Goal: Check status: Check status

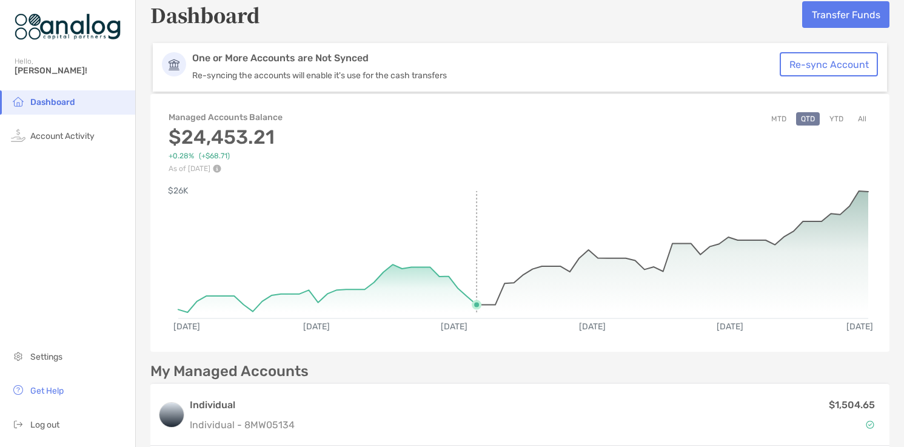
scroll to position [19, 0]
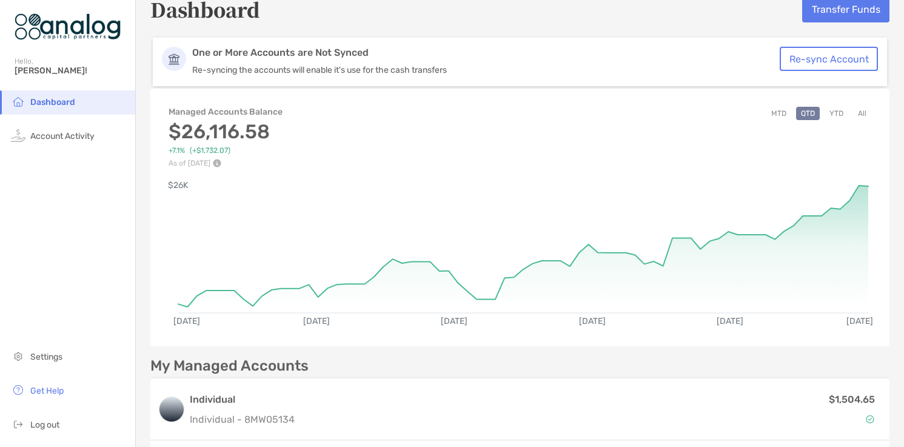
click at [838, 115] on button "YTD" at bounding box center [837, 113] width 24 height 13
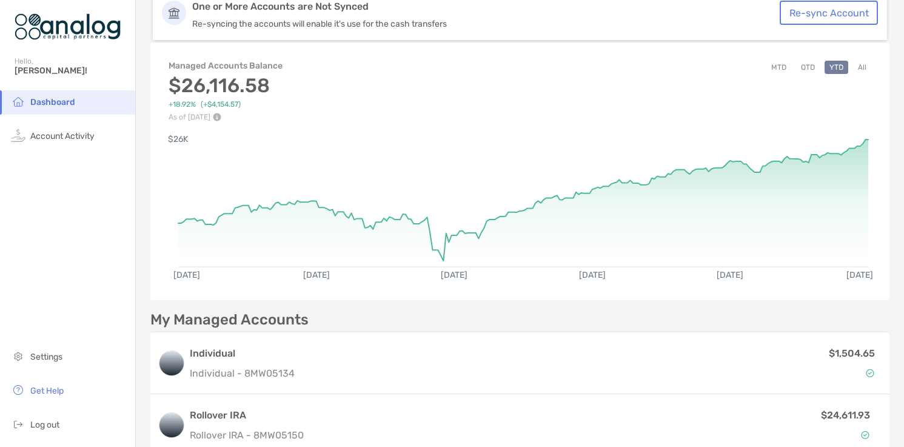
scroll to position [6, 0]
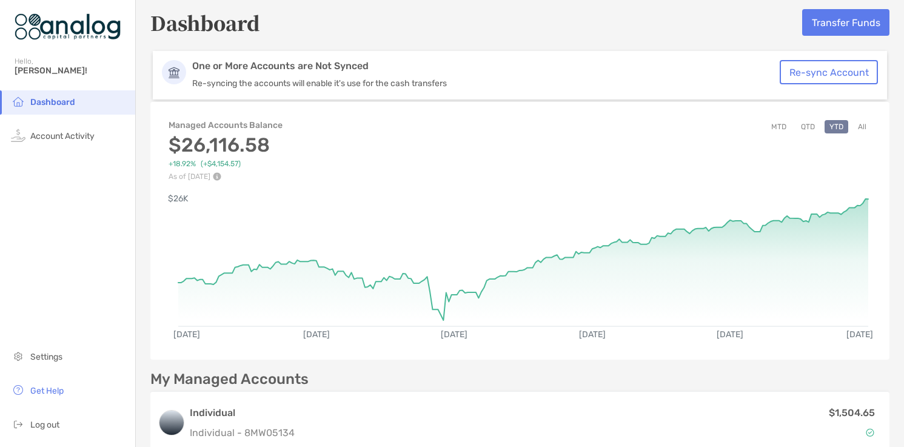
click at [863, 120] on button "All" at bounding box center [862, 126] width 18 height 13
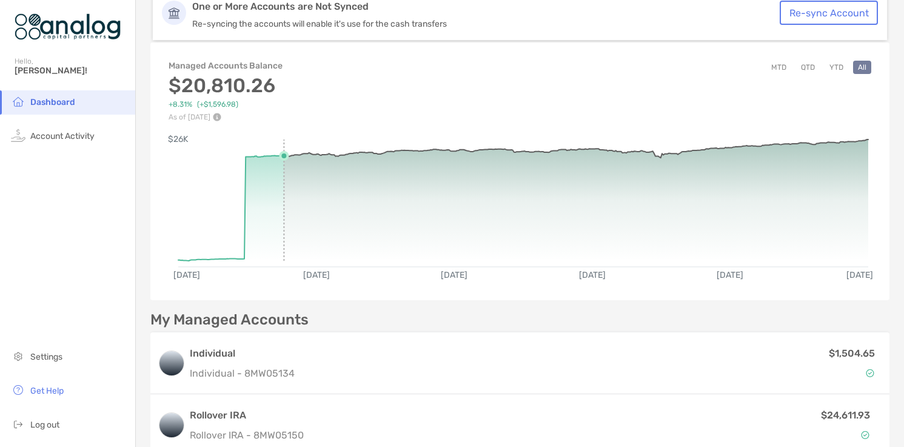
scroll to position [152, 0]
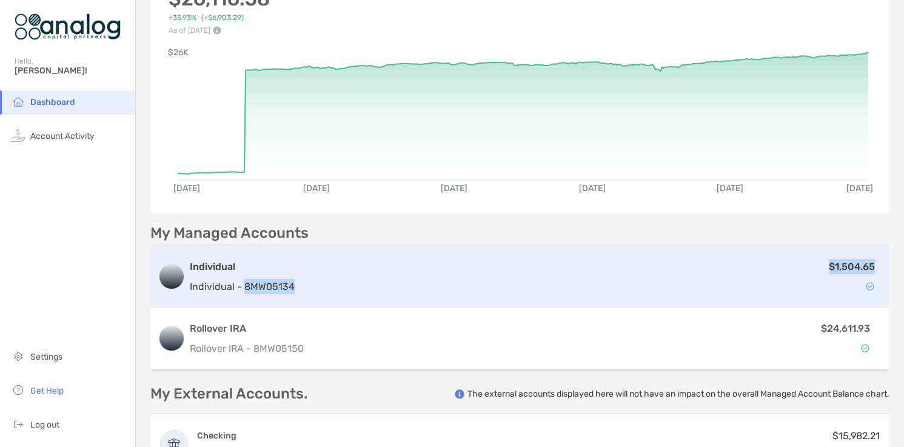
drag, startPoint x: 296, startPoint y: 286, endPoint x: 243, endPoint y: 286, distance: 52.8
click at [243, 286] on div "Individual Individual - 8MW05134 $1,504.65" at bounding box center [519, 277] width 739 height 62
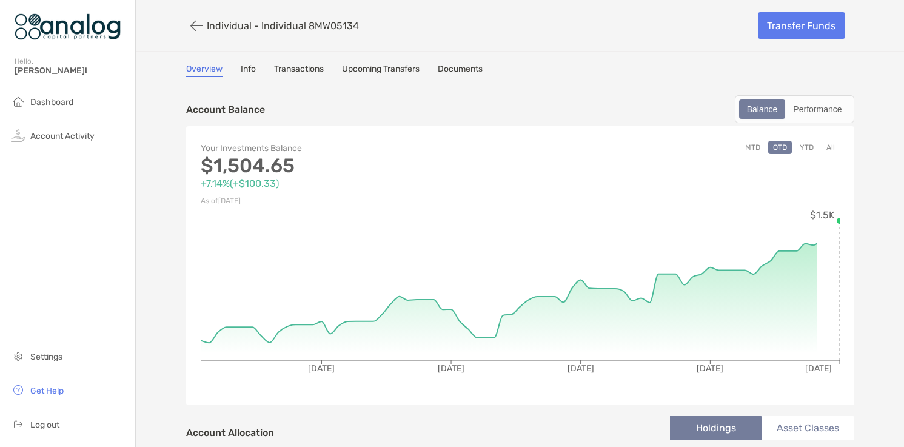
drag, startPoint x: 307, startPoint y: 27, endPoint x: 355, endPoint y: 27, distance: 48.5
click at [355, 27] on div "Individual - Individual 8MW05134" at bounding box center [467, 26] width 563 height 22
copy p "8MW05134"
click at [220, 18] on div "Individual - Individual 8MW05134" at bounding box center [467, 26] width 563 height 22
click at [204, 27] on button "button" at bounding box center [196, 26] width 21 height 22
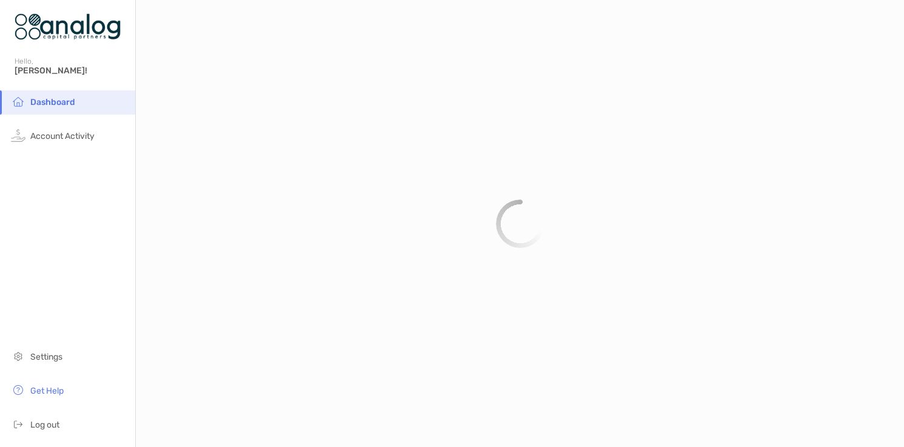
click at [86, 99] on li "Dashboard" at bounding box center [67, 102] width 135 height 24
